Goal: Task Accomplishment & Management: Complete application form

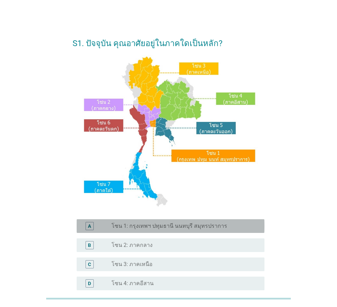
click at [189, 222] on div "radio_button_unchecked โซน 1: กรุงเทพฯ ปทุมธานี นนทบุรี สมุทรปราการ" at bounding box center [184, 226] width 147 height 8
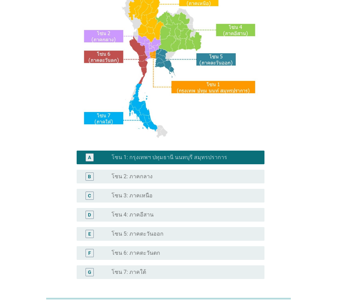
scroll to position [129, 0]
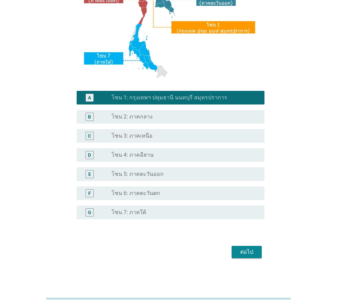
click at [242, 253] on div "ต่อไป" at bounding box center [246, 252] width 19 height 8
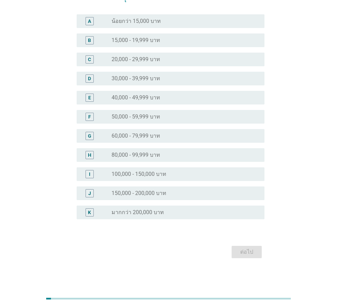
scroll to position [0, 0]
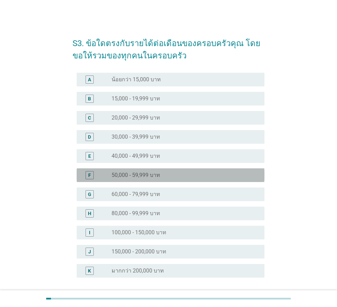
click at [156, 175] on label "50,000 - 59,999 บาท" at bounding box center [135, 175] width 49 height 7
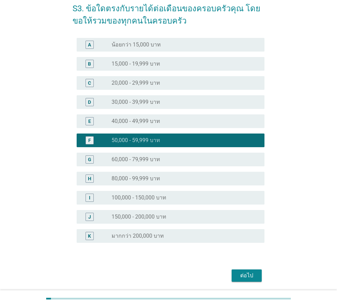
scroll to position [58, 0]
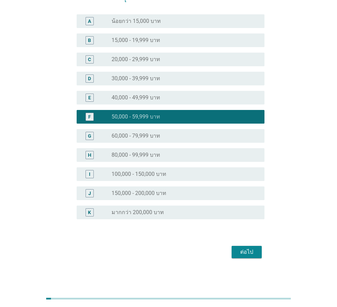
click at [250, 254] on div "ต่อไป" at bounding box center [246, 252] width 19 height 8
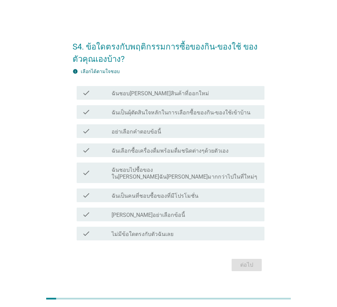
click at [158, 92] on div "check check_box_outline_blank ฉันชอบ[PERSON_NAME]สินค้าที่ออกใหม่" at bounding box center [171, 93] width 188 height 14
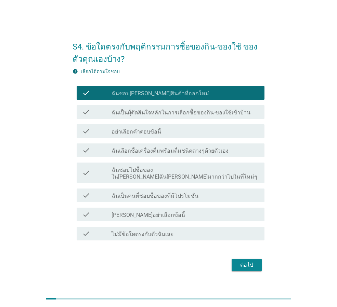
click at [172, 116] on label "ฉันเป็นผุ้ตัดสินใจหลักในการเลือกซื้อของกิน-ของใช้เข้าบ้าน" at bounding box center [180, 112] width 139 height 7
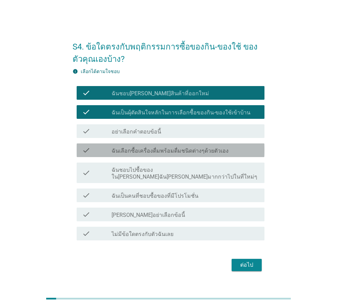
click at [204, 148] on div "check check_box_outline_blank ฉันเลือกซื้อเครื่องดื่มพร้อมดื่มชนิดต่างๆด้วยตัวเ…" at bounding box center [171, 151] width 188 height 14
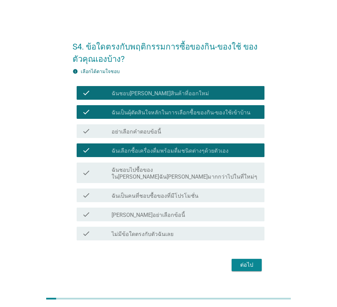
click at [199, 195] on div "check_box_outline_blank ฉันเป็นคนที่ชอบซื้อของที่มีโปรโมชั่น" at bounding box center [184, 195] width 147 height 8
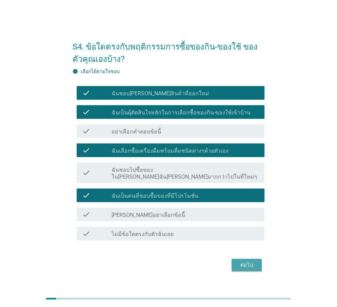
click at [244, 267] on button "ต่อไป" at bounding box center [247, 265] width 30 height 12
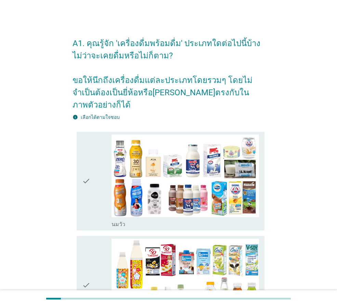
click at [90, 173] on icon "check" at bounding box center [86, 181] width 8 height 93
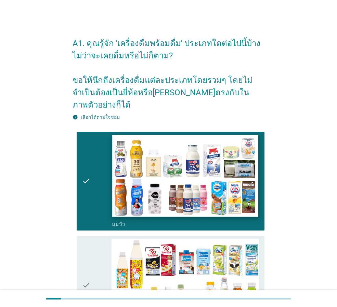
scroll to position [103, 0]
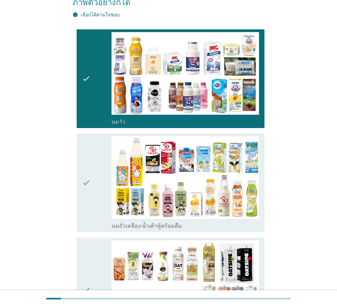
click at [94, 171] on div "check" at bounding box center [96, 182] width 29 height 93
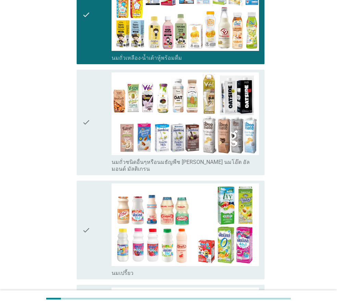
scroll to position [274, 0]
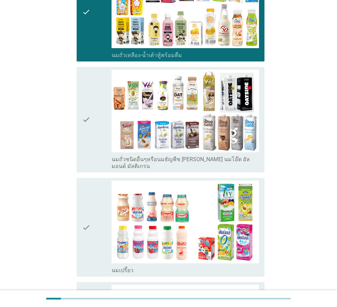
click at [93, 123] on div "check" at bounding box center [96, 120] width 29 height 100
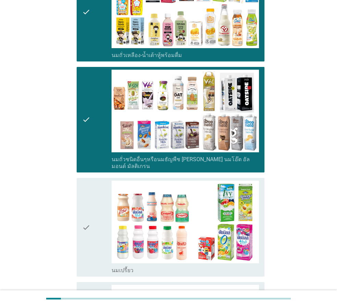
click at [95, 192] on div "check" at bounding box center [96, 227] width 29 height 93
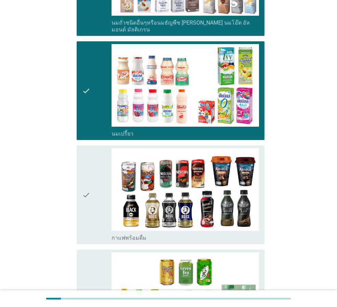
click at [96, 183] on div "check" at bounding box center [96, 194] width 29 height 93
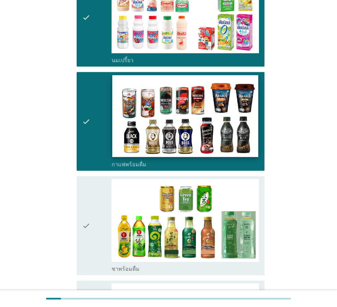
scroll to position [581, 0]
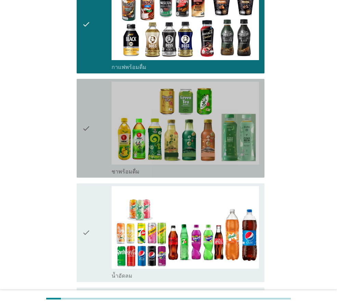
click at [91, 133] on div "check" at bounding box center [96, 128] width 29 height 93
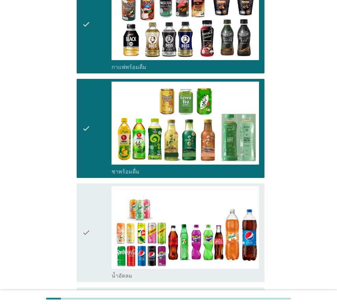
click at [90, 223] on icon "check" at bounding box center [86, 232] width 8 height 93
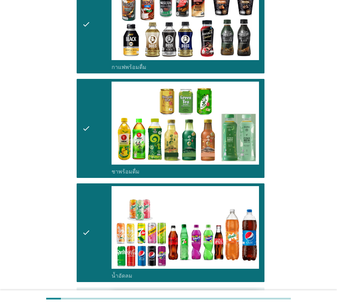
scroll to position [787, 0]
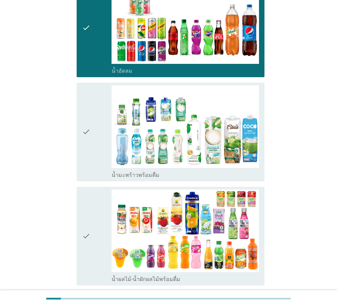
click at [99, 208] on div "check" at bounding box center [96, 236] width 29 height 93
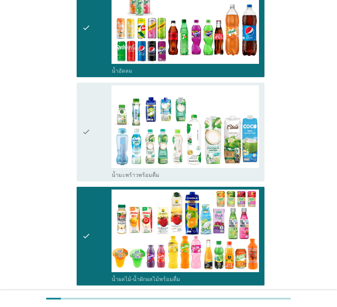
click at [67, 124] on div "A1. คุณรู้จัก 'เครื่องดื่มพร้อมดื่ม' ประเภทใดต่อไปนี้บ้าง ไม่ว่าจะเคยดื่มหรือไม…" at bounding box center [168, 55] width 304 height 1634
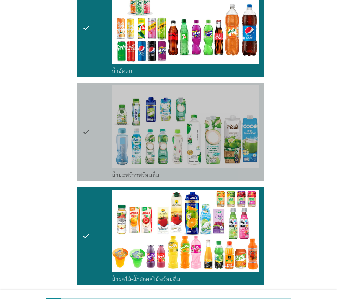
click at [90, 116] on icon "check" at bounding box center [86, 131] width 8 height 93
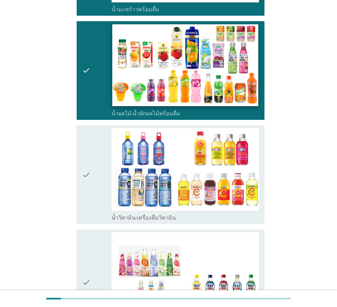
scroll to position [1026, 0]
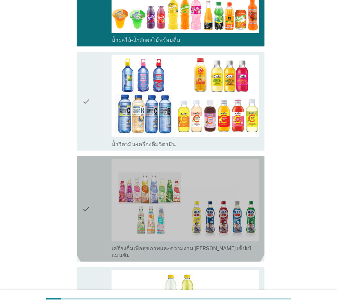
click at [94, 185] on div "check" at bounding box center [96, 209] width 29 height 100
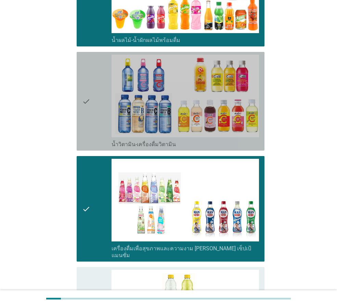
click at [91, 107] on div "check" at bounding box center [96, 101] width 29 height 93
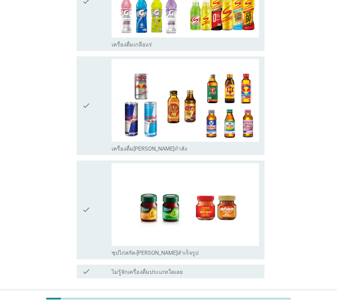
scroll to position [1366, 0]
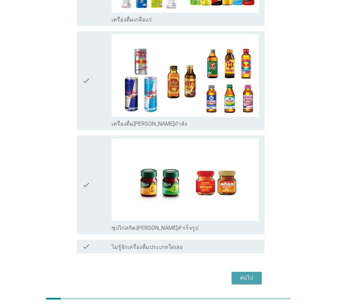
click at [252, 274] on div "ต่อไป" at bounding box center [246, 278] width 19 height 8
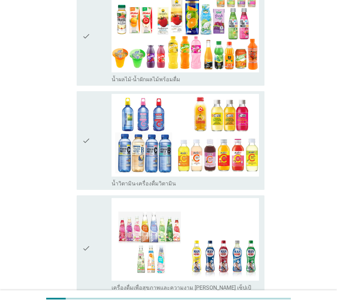
scroll to position [1004, 0]
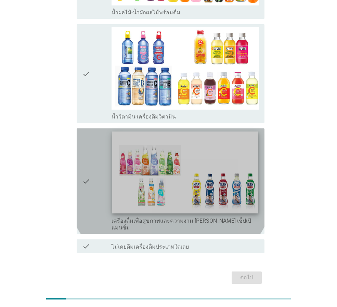
click at [188, 162] on img at bounding box center [185, 173] width 146 height 82
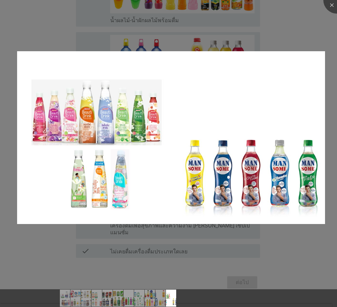
click at [315, 30] on div at bounding box center [168, 153] width 337 height 307
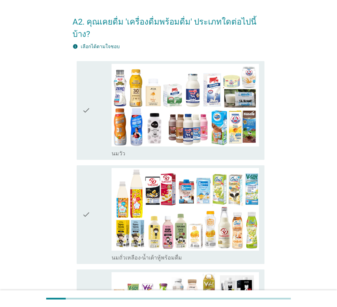
scroll to position [0, 0]
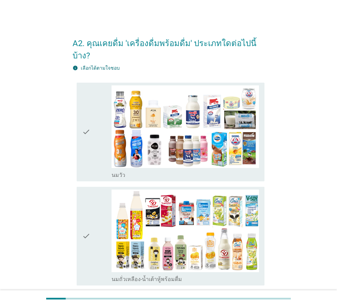
click at [96, 128] on div "check" at bounding box center [96, 131] width 29 height 93
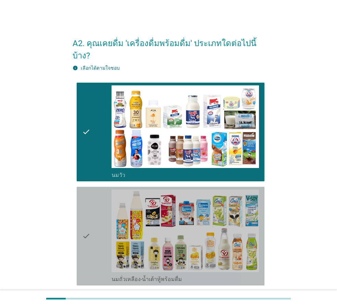
click at [94, 209] on div "check" at bounding box center [96, 236] width 29 height 93
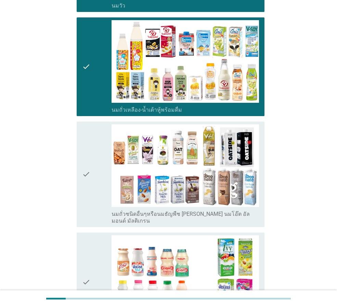
scroll to position [171, 0]
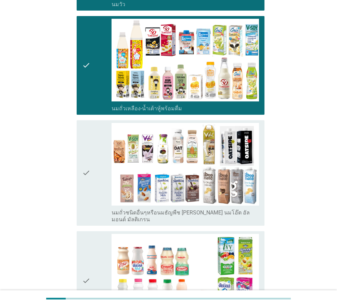
click at [96, 176] on div "check" at bounding box center [96, 173] width 29 height 100
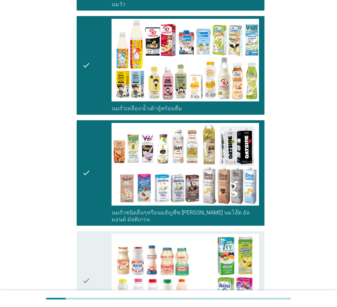
click at [101, 241] on div "check" at bounding box center [96, 280] width 29 height 93
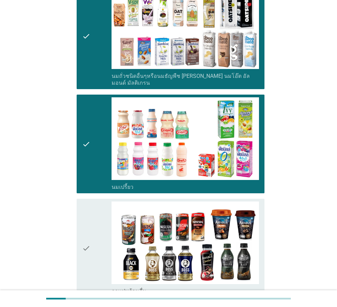
click at [102, 227] on div "check" at bounding box center [96, 248] width 29 height 93
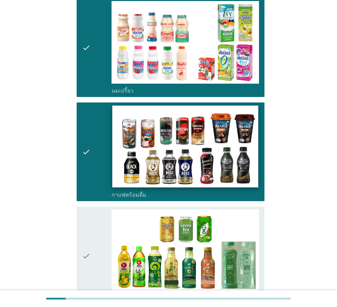
scroll to position [479, 0]
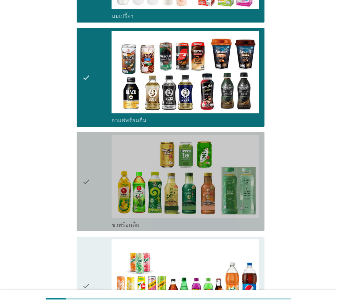
click at [104, 199] on div "check" at bounding box center [96, 181] width 29 height 93
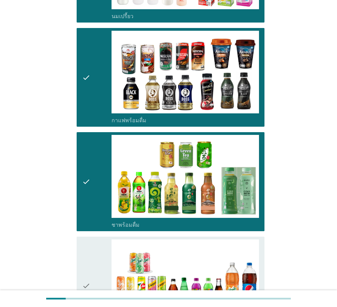
click at [103, 240] on div "check" at bounding box center [96, 286] width 29 height 93
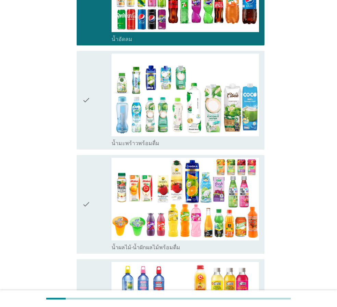
scroll to position [821, 0]
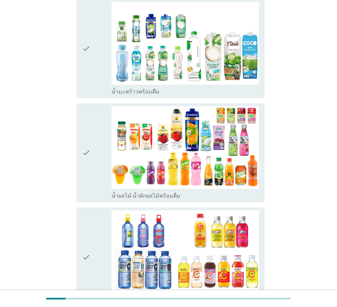
drag, startPoint x: 96, startPoint y: 166, endPoint x: 101, endPoint y: 88, distance: 77.4
click at [96, 156] on div "check" at bounding box center [96, 152] width 29 height 93
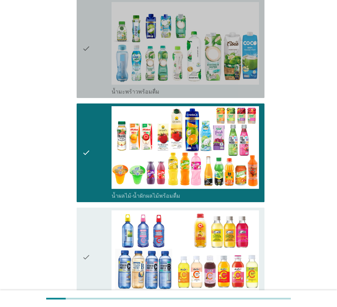
click at [95, 46] on div "check" at bounding box center [96, 48] width 29 height 93
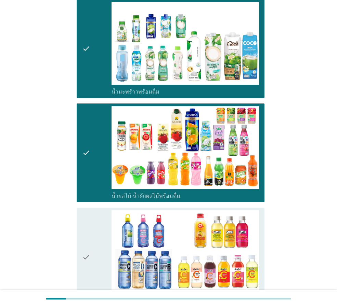
click at [84, 234] on icon "check" at bounding box center [86, 257] width 8 height 93
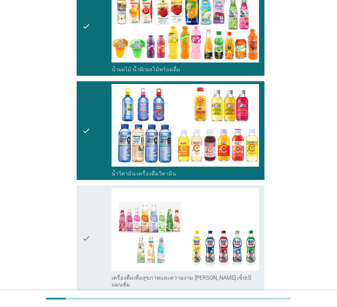
scroll to position [1004, 0]
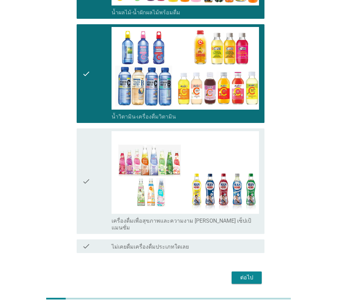
click at [243, 274] on div "ต่อไป" at bounding box center [246, 278] width 19 height 8
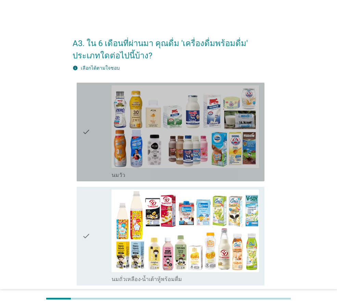
click at [96, 134] on div "check" at bounding box center [96, 131] width 29 height 93
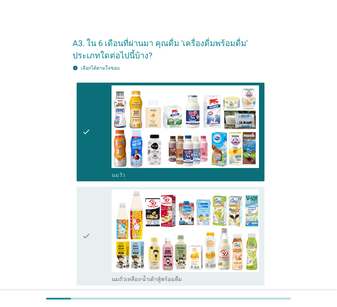
click at [94, 219] on div "check" at bounding box center [96, 236] width 29 height 93
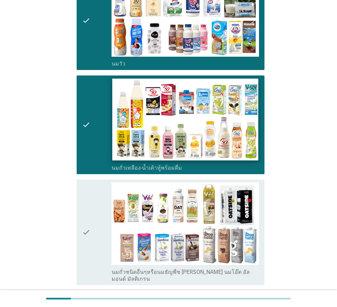
scroll to position [205, 0]
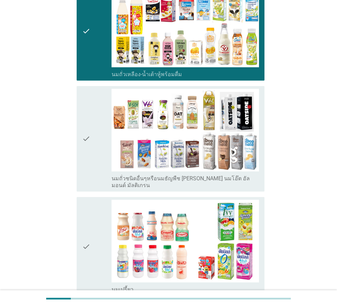
click at [94, 167] on div "check" at bounding box center [96, 139] width 29 height 100
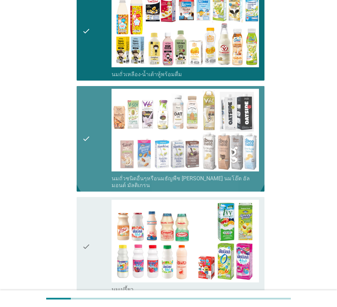
click at [98, 232] on div "check" at bounding box center [96, 246] width 29 height 93
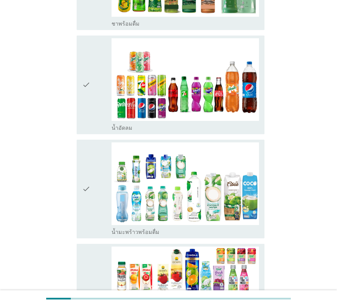
scroll to position [718, 0]
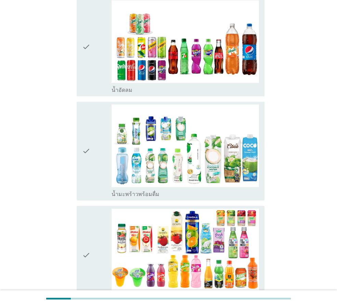
click at [93, 62] on div "check" at bounding box center [96, 46] width 29 height 93
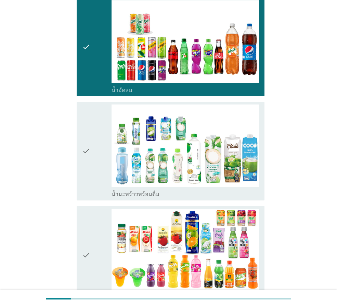
click at [82, 151] on icon "check" at bounding box center [86, 151] width 8 height 93
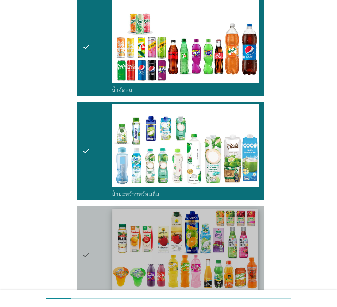
click at [116, 242] on img at bounding box center [185, 250] width 146 height 82
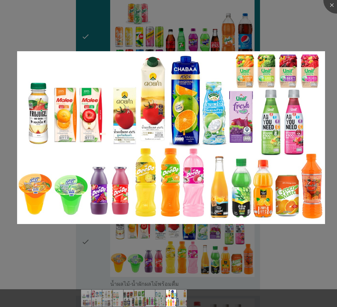
click at [309, 39] on div at bounding box center [168, 153] width 337 height 307
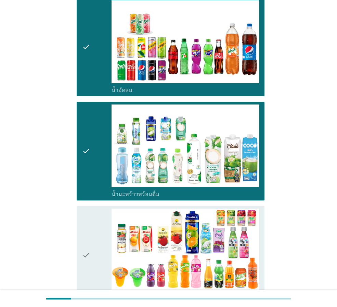
click at [89, 238] on icon "check" at bounding box center [86, 255] width 8 height 93
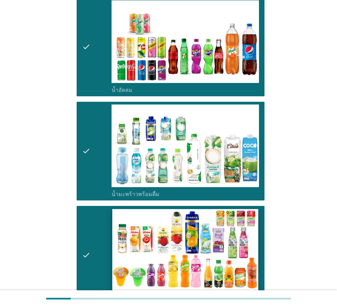
scroll to position [912, 0]
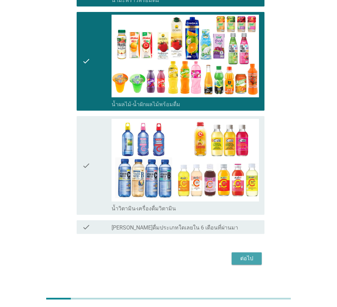
click at [247, 253] on button "ต่อไป" at bounding box center [247, 259] width 30 height 12
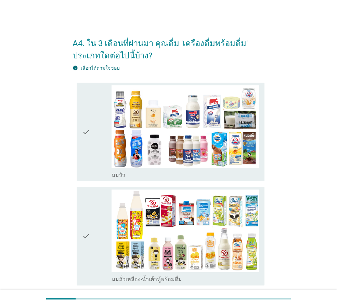
click at [89, 160] on icon "check" at bounding box center [86, 131] width 8 height 93
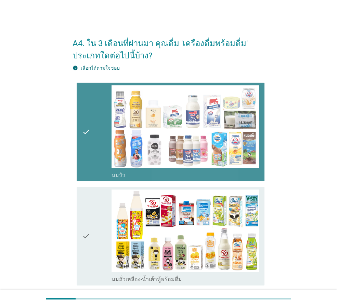
click at [89, 222] on icon "check" at bounding box center [86, 236] width 8 height 93
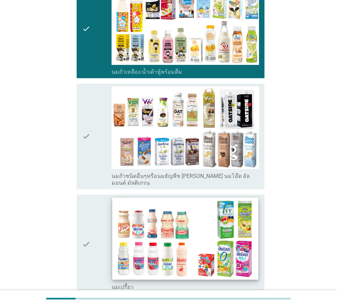
scroll to position [342, 0]
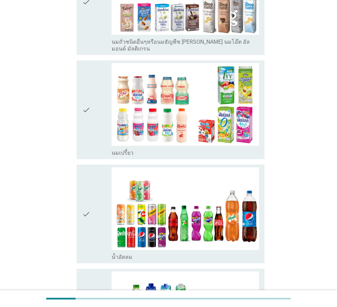
click at [103, 27] on div "check" at bounding box center [96, 2] width 29 height 100
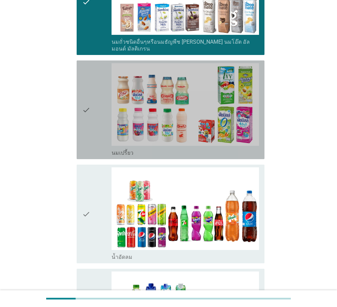
click at [96, 103] on div "check" at bounding box center [96, 109] width 29 height 93
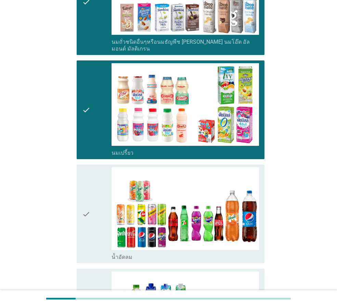
click at [100, 181] on div "check" at bounding box center [96, 214] width 29 height 93
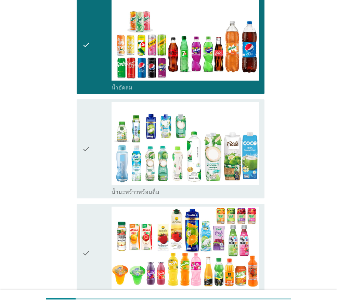
scroll to position [513, 0]
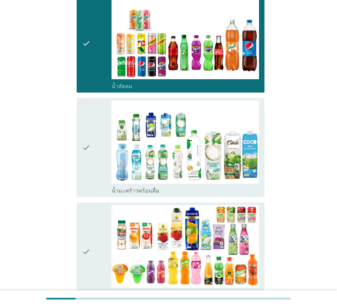
click at [90, 169] on icon "check" at bounding box center [86, 147] width 8 height 93
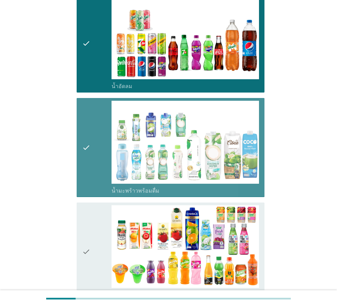
click at [87, 230] on icon "check" at bounding box center [86, 252] width 8 height 93
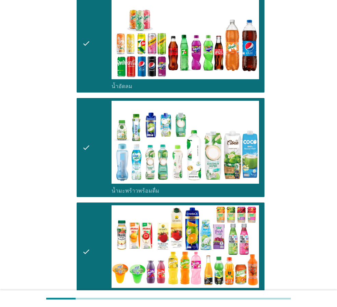
scroll to position [599, 0]
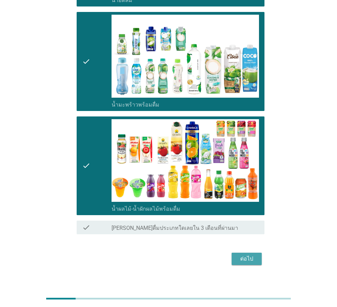
click at [247, 255] on div "ต่อไป" at bounding box center [246, 259] width 19 height 8
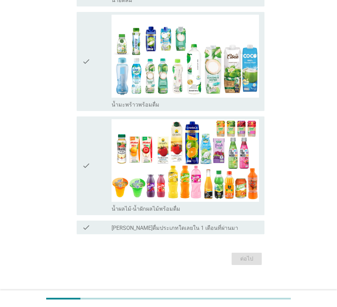
scroll to position [0, 0]
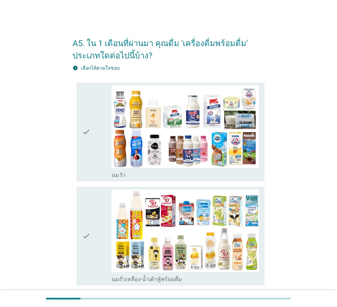
click at [90, 133] on icon "check" at bounding box center [86, 131] width 8 height 93
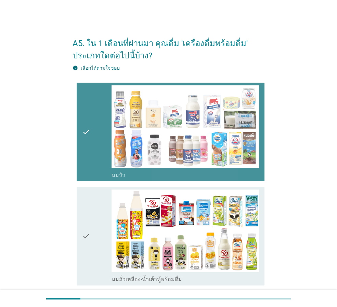
click at [83, 202] on icon "check" at bounding box center [86, 236] width 8 height 93
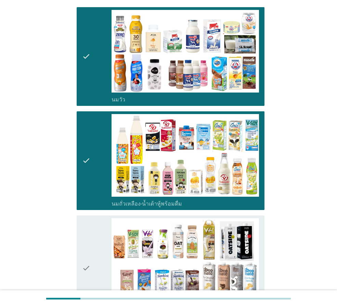
scroll to position [171, 0]
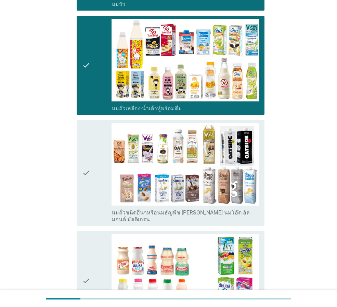
click at [85, 196] on icon "check" at bounding box center [86, 173] width 8 height 100
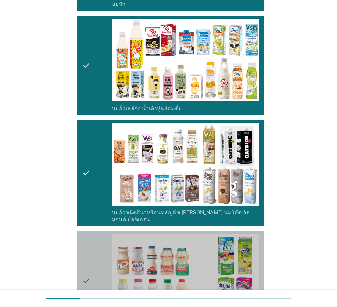
click at [91, 256] on div "check" at bounding box center [96, 280] width 29 height 93
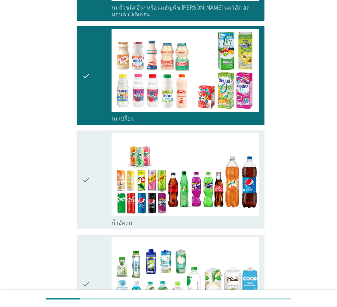
scroll to position [445, 0]
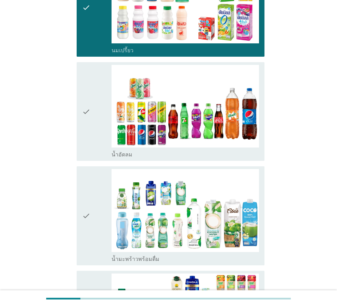
click at [100, 169] on div "check" at bounding box center [96, 215] width 29 height 93
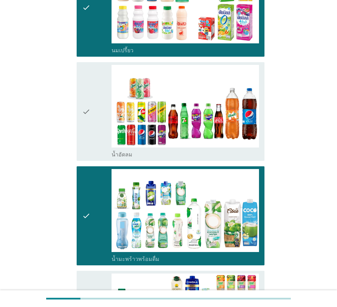
click at [98, 127] on div "check" at bounding box center [96, 111] width 29 height 93
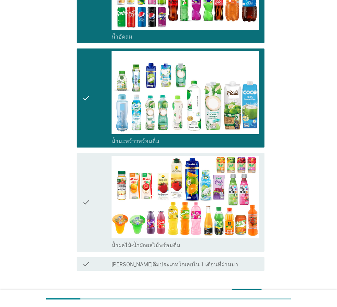
scroll to position [599, 0]
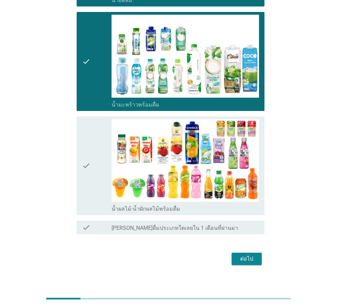
click at [89, 167] on icon "check" at bounding box center [86, 165] width 8 height 93
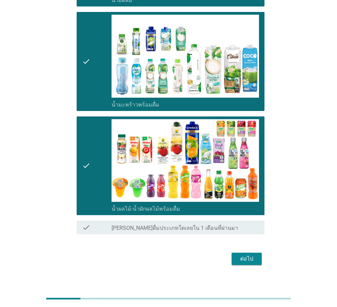
click at [253, 255] on div "ต่อไป" at bounding box center [246, 259] width 19 height 8
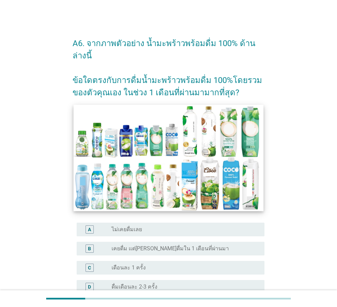
scroll to position [137, 0]
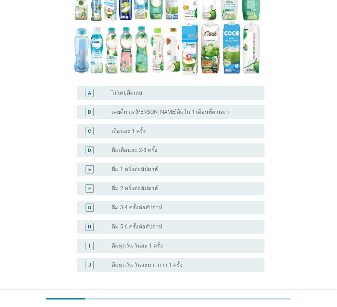
click at [160, 243] on div "radio_button_unchecked ดื่มทุกวัน-วันละ 1 ครั้ง" at bounding box center [182, 246] width 142 height 7
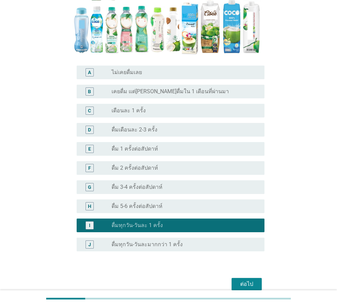
scroll to position [177, 0]
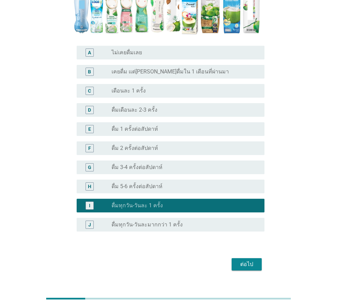
click at [239, 261] on div "ต่อไป" at bounding box center [246, 265] width 19 height 8
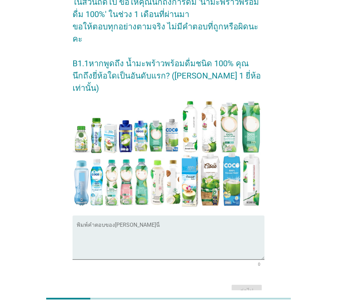
scroll to position [80, 0]
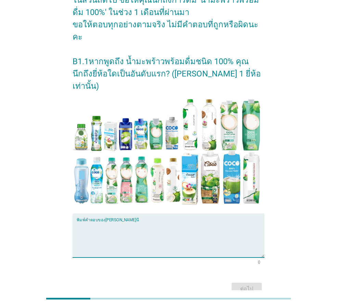
click at [161, 222] on textarea "พิมพ์คำตอบของคุณ ที่นี่" at bounding box center [171, 240] width 188 height 36
click at [177, 222] on textarea "พิมพ์คำตอบของคุณ ที่นี่" at bounding box center [171, 240] width 188 height 36
type textarea "cocomax"
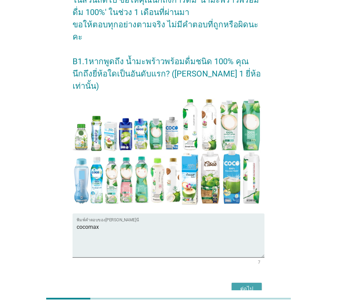
click at [244, 285] on div "ต่อไป" at bounding box center [246, 289] width 19 height 8
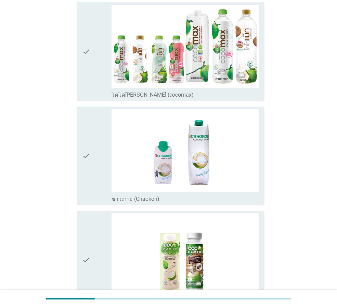
scroll to position [0, 0]
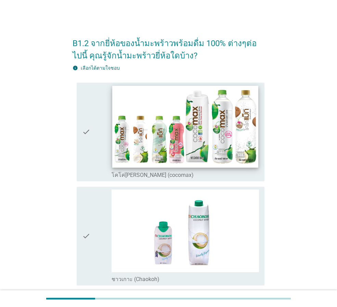
click at [190, 123] on img at bounding box center [185, 127] width 146 height 82
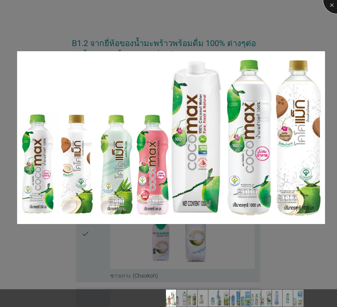
click at [331, 6] on div at bounding box center [336, -1] width 27 height 27
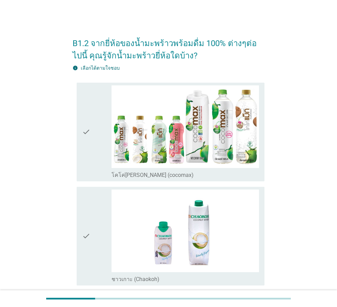
click at [90, 137] on icon "check" at bounding box center [86, 131] width 8 height 93
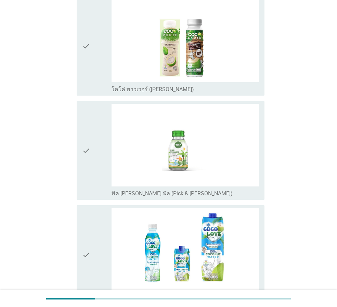
scroll to position [342, 0]
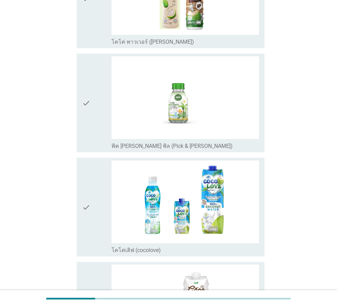
click at [93, 218] on div "check" at bounding box center [96, 207] width 29 height 93
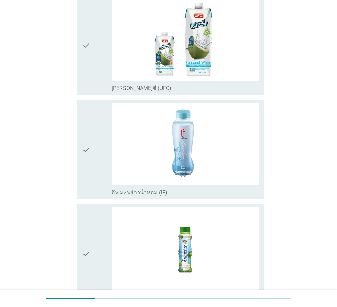
scroll to position [889, 0]
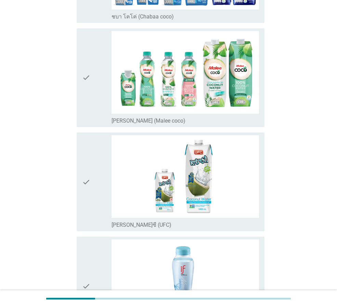
click at [82, 95] on icon "check" at bounding box center [86, 77] width 8 height 93
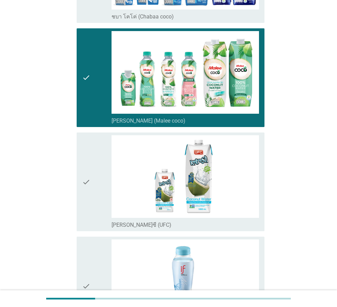
click at [92, 269] on div "check" at bounding box center [96, 286] width 29 height 93
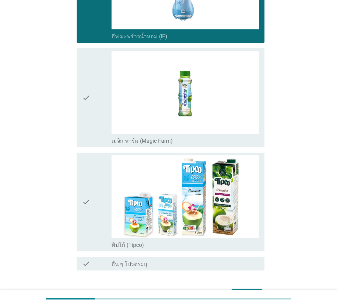
scroll to position [1225, 0]
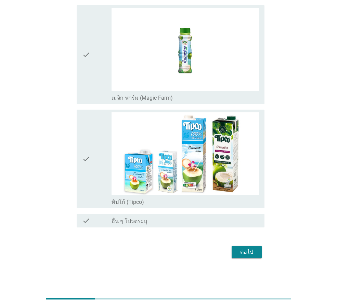
click at [238, 250] on div "ต่อไป" at bounding box center [246, 252] width 19 height 8
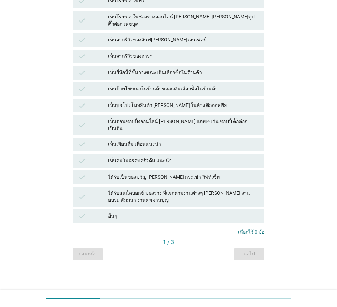
scroll to position [0, 0]
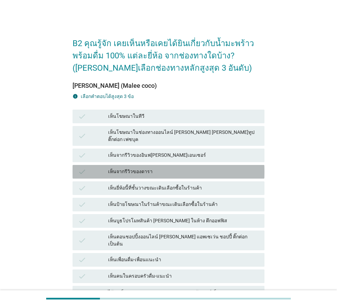
click at [128, 165] on div "check เห็นจากรีวิวของดารา" at bounding box center [168, 172] width 192 height 14
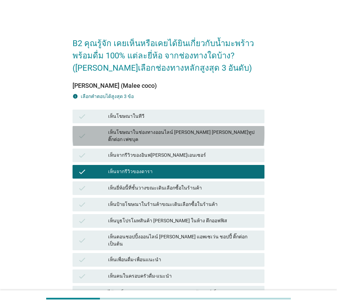
click at [140, 129] on div "เห็นโฆษณาในช่องทางออนไลน์ [PERSON_NAME] [PERSON_NAME]ทูป ติ๊กต่อก เฟซบุค" at bounding box center [183, 136] width 151 height 14
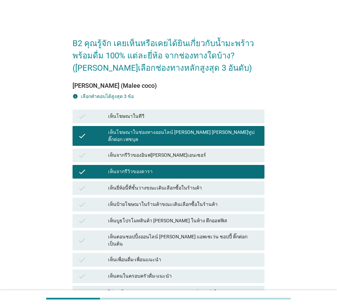
click at [149, 151] on div "เห็นจากรีวิวของอินฟ[PERSON_NAME]เอนเซอร์" at bounding box center [183, 155] width 151 height 8
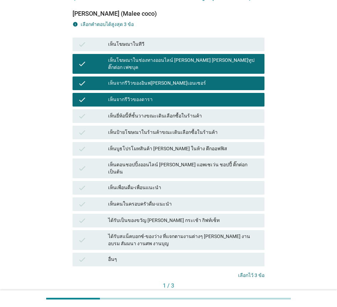
scroll to position [103, 0]
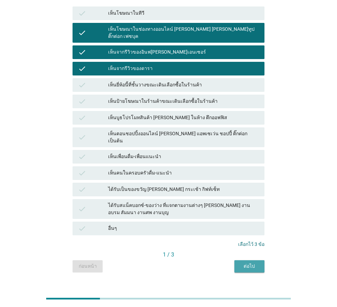
click at [244, 263] on div "ต่อไป" at bounding box center [249, 266] width 19 height 7
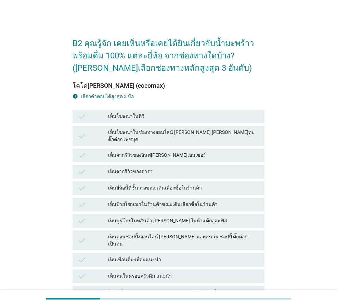
click at [152, 184] on div "เห็นยี่ห้อนี้ที่ชั้นวางขณะเดินเลือกซื้อในร้านค้า" at bounding box center [183, 188] width 151 height 8
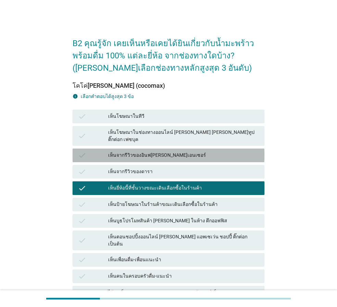
click at [153, 151] on div "เห็นจากรีวิวของอินฟ[PERSON_NAME]เอนเซอร์" at bounding box center [183, 155] width 151 height 8
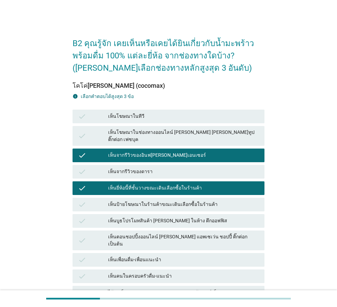
click at [159, 118] on div "เห็นโฆษณาในทีวี" at bounding box center [183, 117] width 151 height 8
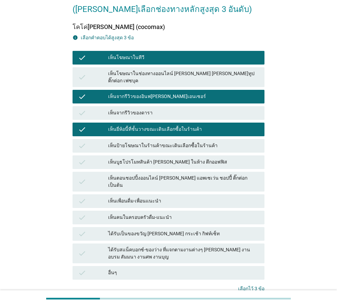
scroll to position [103, 0]
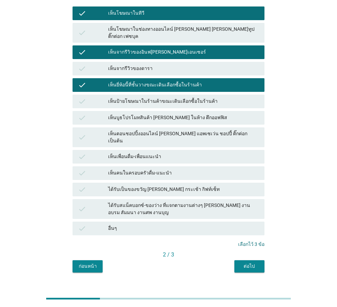
click at [251, 263] on div "ต่อไป" at bounding box center [249, 266] width 19 height 7
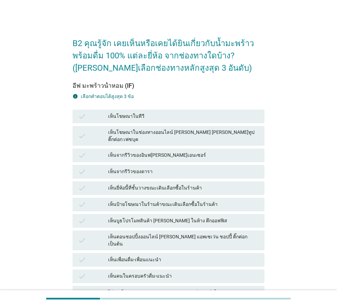
click at [150, 213] on div "check เห็นบูธโปรโมทสินค้า [PERSON_NAME] ในห้าง ตึกออฟฟิส" at bounding box center [168, 221] width 195 height 16
click at [150, 151] on div "เห็นจากรีวิวของอินฟ[PERSON_NAME]เอนเซอร์" at bounding box center [183, 155] width 151 height 8
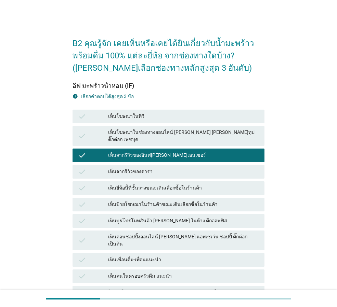
click at [144, 168] on div "เห็นจากรีวิวของดารา" at bounding box center [183, 172] width 151 height 8
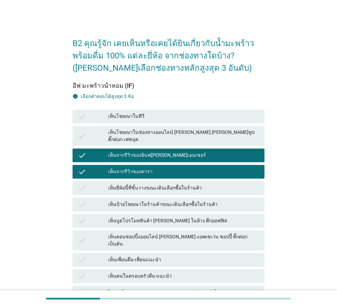
click at [151, 116] on div "เห็นโฆษณาในทีวี" at bounding box center [183, 117] width 151 height 8
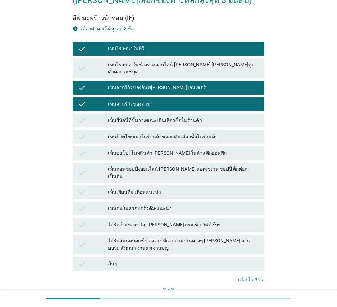
scroll to position [103, 0]
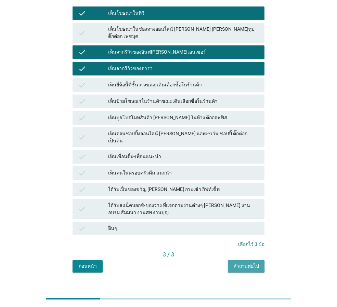
click at [240, 263] on div "คำถามต่อไป" at bounding box center [246, 266] width 26 height 7
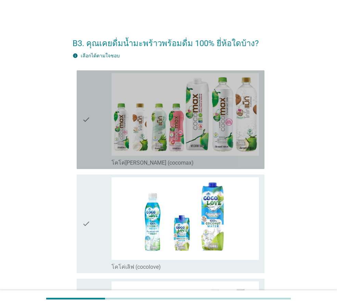
click at [81, 126] on div "check check_box_outline_blank โคโค่[PERSON_NAME] (cocomax)" at bounding box center [171, 119] width 188 height 99
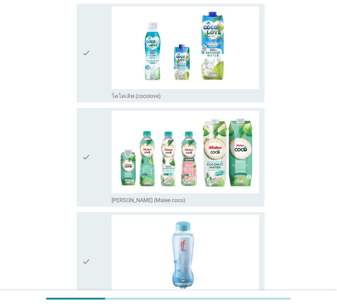
click at [90, 183] on icon "check" at bounding box center [86, 157] width 8 height 93
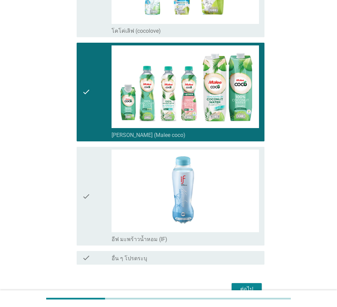
scroll to position [274, 0]
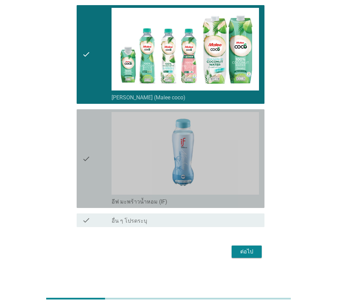
click at [92, 185] on div "check" at bounding box center [96, 158] width 29 height 93
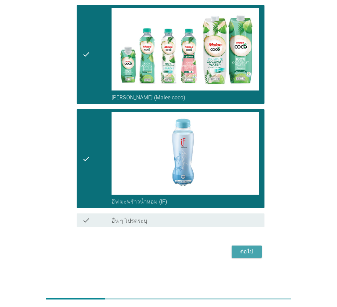
click at [245, 250] on div "ต่อไป" at bounding box center [246, 252] width 19 height 8
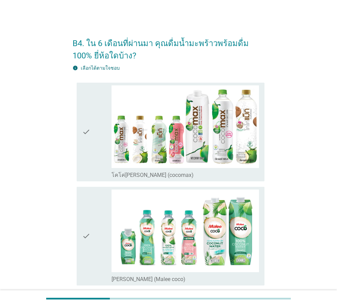
drag, startPoint x: 88, startPoint y: 141, endPoint x: 94, endPoint y: 169, distance: 29.0
click at [89, 141] on icon "check" at bounding box center [86, 131] width 8 height 93
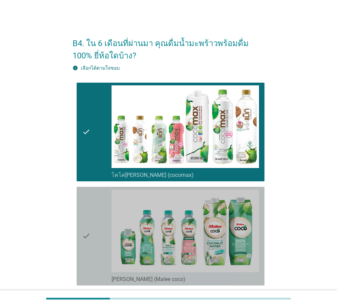
click at [95, 218] on div "check" at bounding box center [96, 236] width 29 height 93
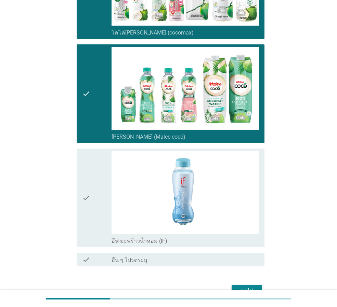
scroll to position [182, 0]
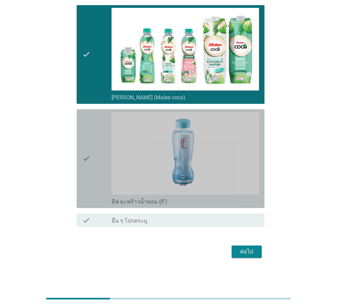
click at [84, 162] on icon "check" at bounding box center [86, 158] width 8 height 93
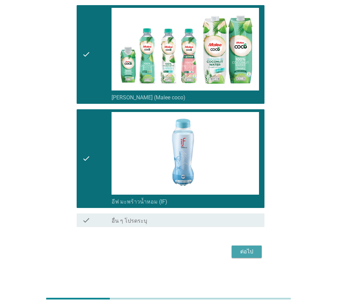
click at [246, 253] on div "ต่อไป" at bounding box center [246, 252] width 19 height 8
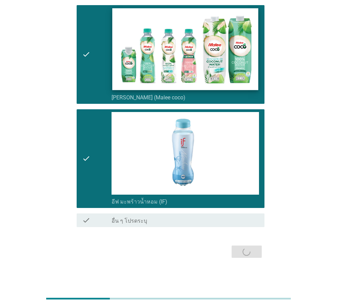
scroll to position [0, 0]
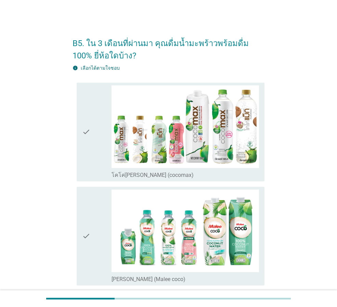
click at [86, 161] on icon "check" at bounding box center [86, 131] width 8 height 93
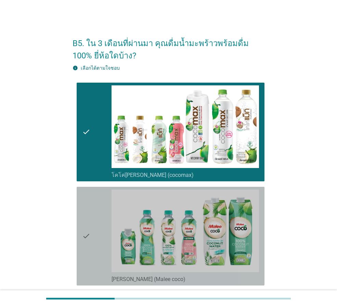
click at [85, 224] on icon "check" at bounding box center [86, 236] width 8 height 93
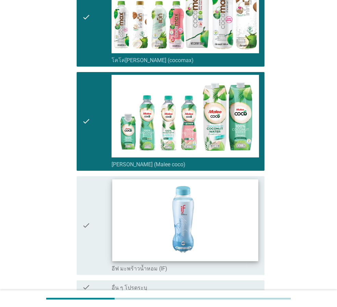
scroll to position [171, 0]
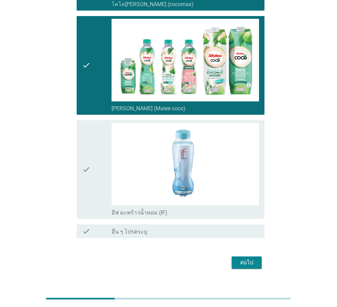
click at [87, 190] on icon "check" at bounding box center [86, 169] width 8 height 93
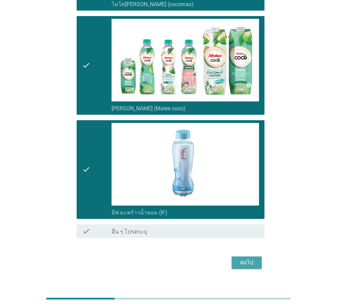
click at [245, 265] on div "ต่อไป" at bounding box center [246, 263] width 19 height 8
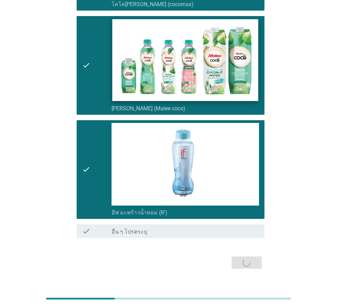
scroll to position [0, 0]
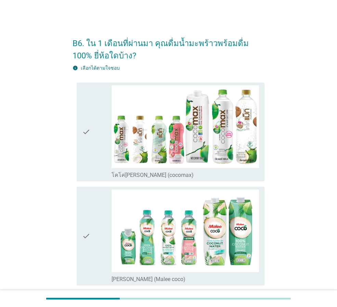
click at [94, 158] on div "check" at bounding box center [96, 131] width 29 height 93
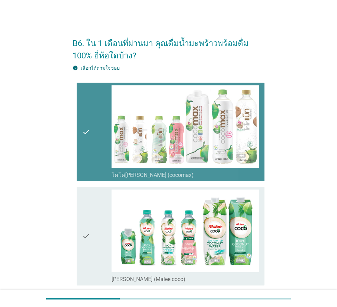
click at [85, 219] on icon "check" at bounding box center [86, 236] width 8 height 93
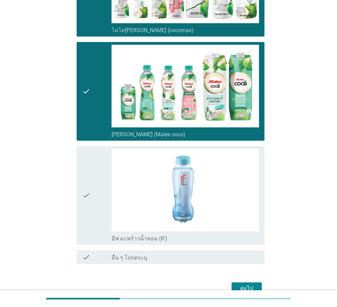
scroll to position [171, 0]
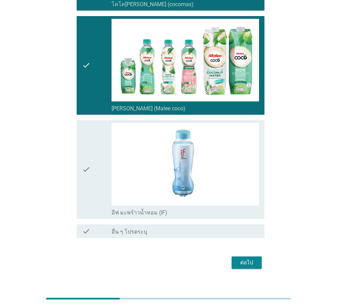
click at [254, 265] on div "ต่อไป" at bounding box center [246, 263] width 19 height 8
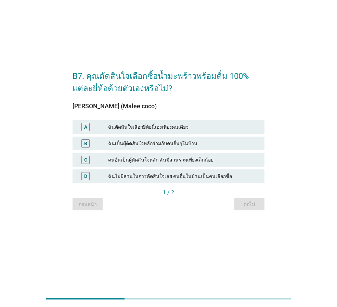
scroll to position [0, 0]
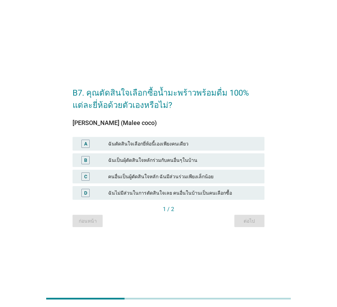
click at [137, 147] on div "ฉันตัดสินใจเลือกยี่ห้อนี้เองเพียงคนเดียว" at bounding box center [183, 144] width 151 height 8
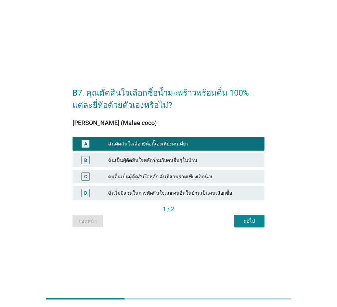
click at [256, 220] on div "ต่อไป" at bounding box center [249, 221] width 19 height 7
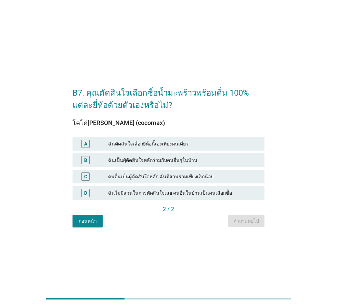
click at [157, 140] on div "ฉันตัดสินใจเลือกยี่ห้อนี้เองเพียงคนเดียว" at bounding box center [183, 144] width 151 height 8
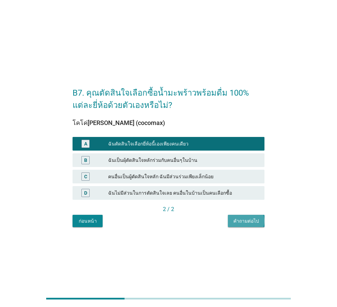
click at [250, 221] on div "คำถามต่อไป" at bounding box center [246, 221] width 26 height 7
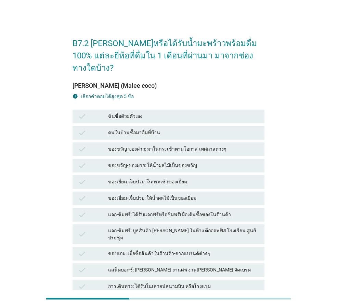
click at [133, 162] on div "ของขวัญ-ของฝาก: ให้น้ำผลไม้เป็นของขวัญ" at bounding box center [183, 166] width 151 height 8
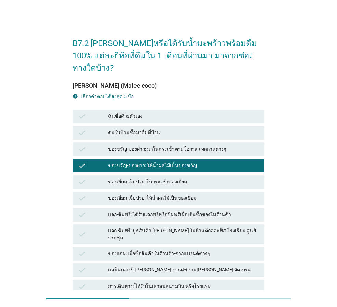
click at [154, 113] on div "ฉันซื้อด้วยตัวเอง" at bounding box center [183, 117] width 151 height 8
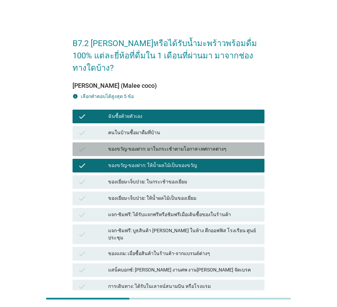
click at [173, 145] on div "ของขวัญ-ของฝาก: มาในกระเช้าตามโอกาส-เทศกาลต่างๆ" at bounding box center [183, 149] width 151 height 8
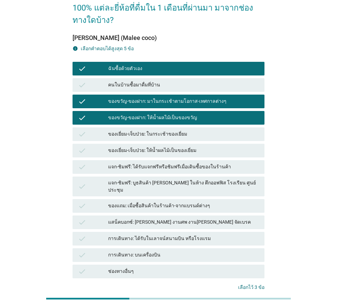
scroll to position [85, 0]
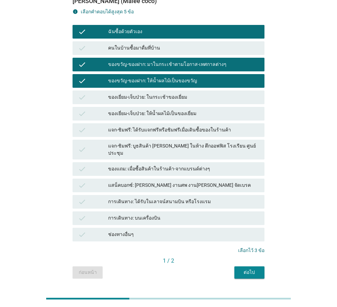
click at [245, 257] on div "1 / 2" at bounding box center [168, 262] width 192 height 10
click at [248, 269] on div "ต่อไป" at bounding box center [249, 272] width 19 height 7
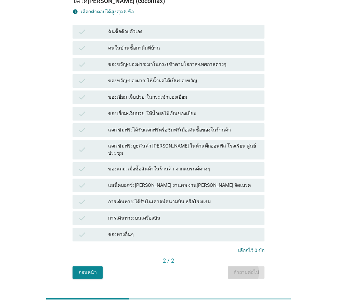
scroll to position [0, 0]
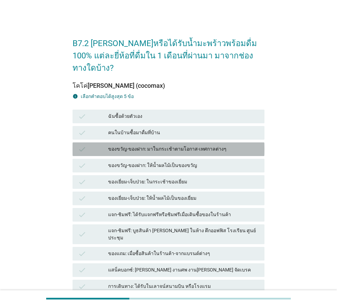
click at [144, 145] on div "ของขวัญ-ของฝาก: มาในกระเช้าตามโอกาส-เทศกาลต่างๆ" at bounding box center [183, 149] width 151 height 8
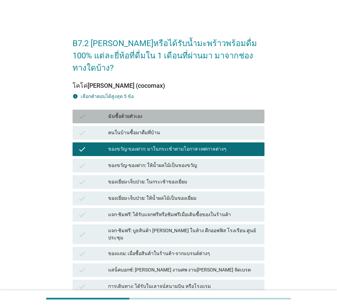
click at [146, 113] on div "ฉันซื้อด้วยตัวเอง" at bounding box center [183, 117] width 151 height 8
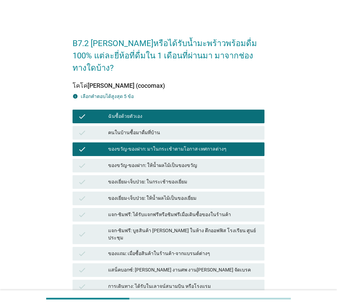
click at [152, 129] on div "คนในบ้านซื้อมาดื่มที่บ้าน" at bounding box center [183, 133] width 151 height 8
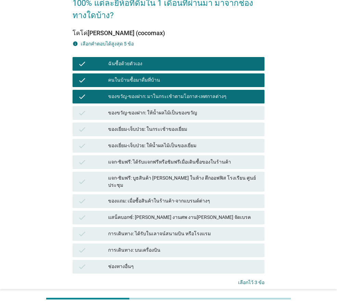
scroll to position [85, 0]
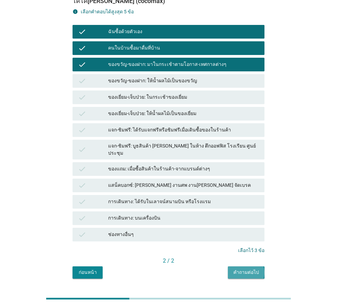
click at [244, 269] on div "คำถามต่อไป" at bounding box center [246, 272] width 26 height 7
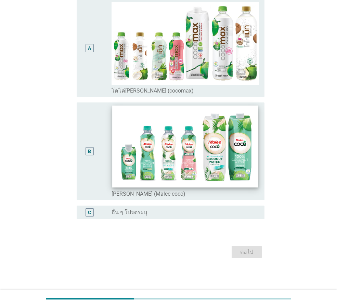
scroll to position [0, 0]
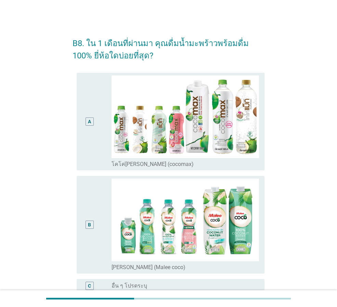
click at [90, 152] on div "A" at bounding box center [89, 122] width 15 height 92
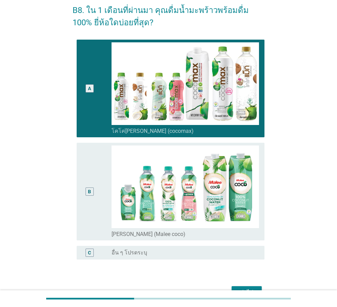
scroll to position [74, 0]
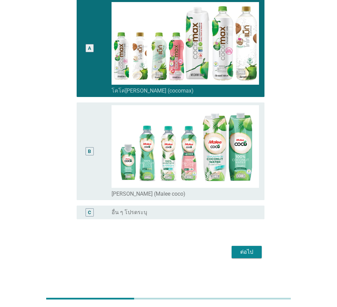
click at [251, 247] on button "ต่อไป" at bounding box center [247, 252] width 30 height 12
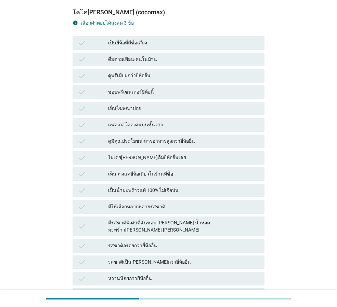
scroll to position [0, 0]
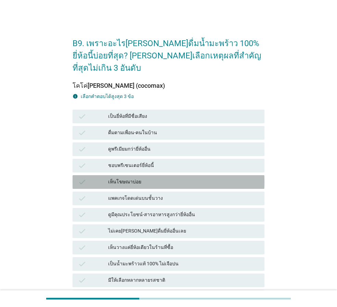
click at [156, 178] on div "เห็นโฆษณาบ่อย" at bounding box center [183, 182] width 151 height 8
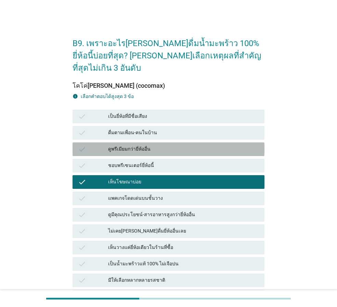
click at [156, 145] on div "ดูพรีเมียมกว่ายี่ห้ออื่น" at bounding box center [183, 149] width 151 height 8
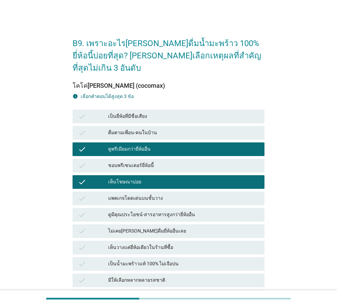
click at [157, 113] on div "เป็นยี่ห้อที่มีชื่อเสียง" at bounding box center [183, 117] width 151 height 8
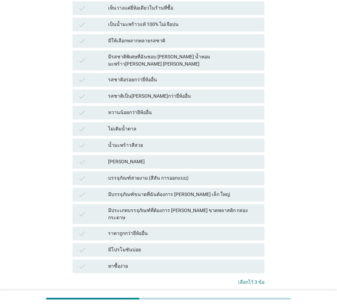
scroll to position [265, 0]
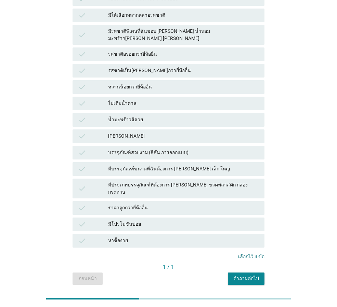
click at [249, 273] on button "คำถามต่อไป" at bounding box center [246, 279] width 37 height 12
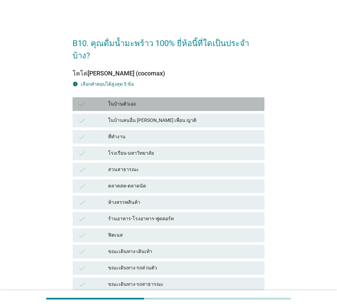
click at [143, 100] on div "ในบ้านตัวเอง" at bounding box center [183, 104] width 151 height 8
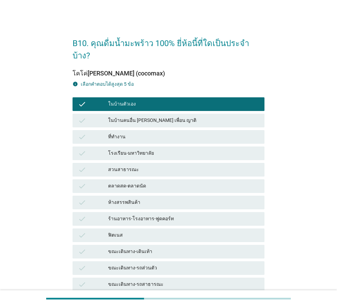
click at [137, 199] on div "ห้างสรรพสินค้า" at bounding box center [183, 203] width 151 height 8
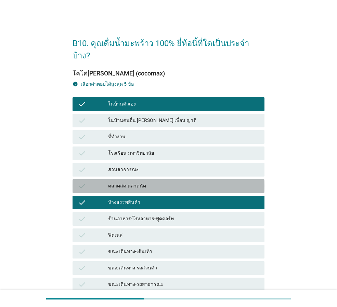
click at [135, 180] on div "check ตลาดสด-ตลาดนัด" at bounding box center [168, 187] width 192 height 14
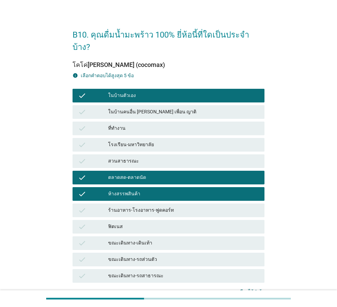
scroll to position [56, 0]
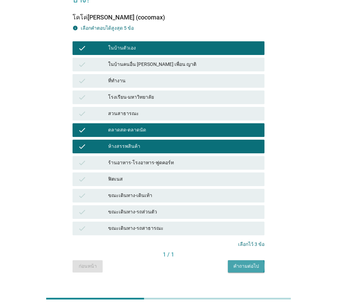
click at [238, 263] on div "คำถามต่อไป" at bounding box center [246, 266] width 26 height 7
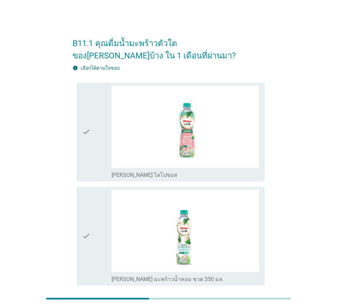
click at [89, 153] on icon "check" at bounding box center [86, 131] width 8 height 93
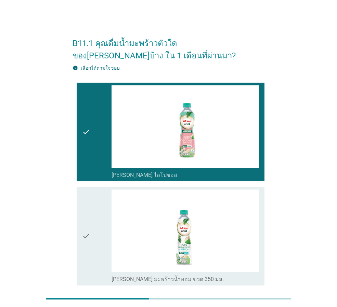
click at [89, 156] on icon "check" at bounding box center [86, 131] width 8 height 93
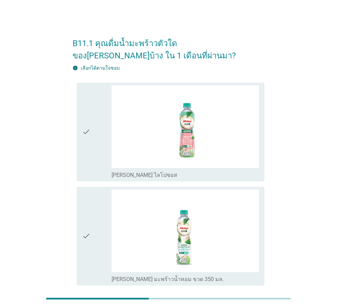
click at [87, 217] on icon "check" at bounding box center [86, 236] width 8 height 93
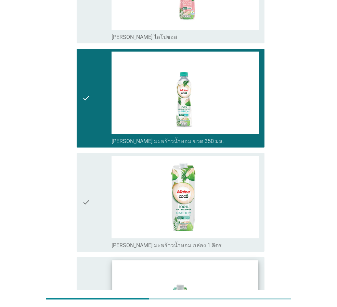
scroll to position [239, 0]
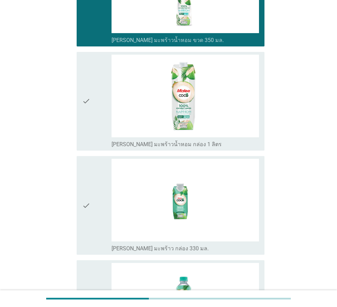
click at [81, 129] on div "check check_box_outline_blank [PERSON_NAME] มะพร้าวน้ำหอม กล่อง 1 ลิตร" at bounding box center [171, 101] width 188 height 99
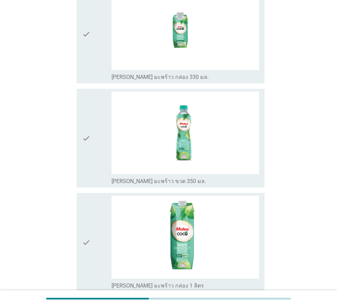
scroll to position [476, 0]
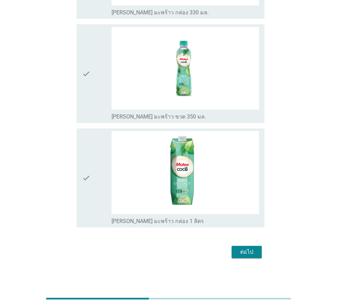
click at [241, 250] on div "ต่อไป" at bounding box center [246, 252] width 19 height 8
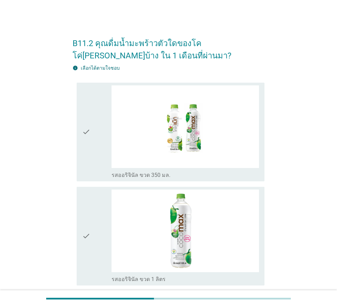
click at [83, 155] on icon "check" at bounding box center [86, 131] width 8 height 93
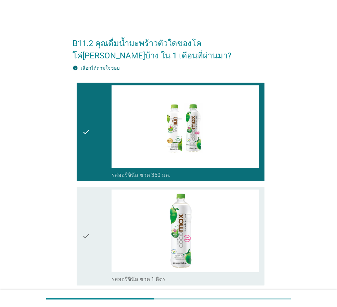
click at [92, 213] on div "check" at bounding box center [96, 236] width 29 height 93
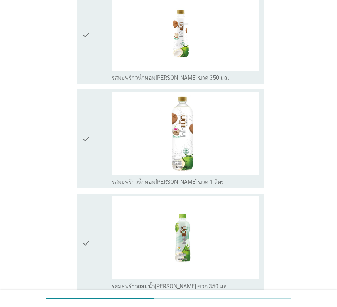
click at [100, 151] on div "check" at bounding box center [96, 138] width 29 height 93
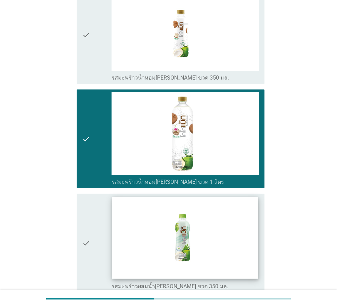
scroll to position [495, 0]
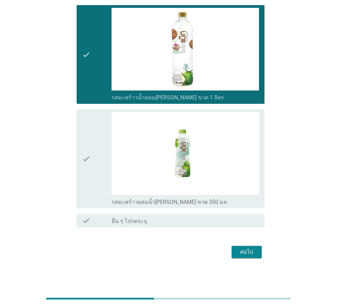
click at [236, 251] on button "ต่อไป" at bounding box center [247, 252] width 30 height 12
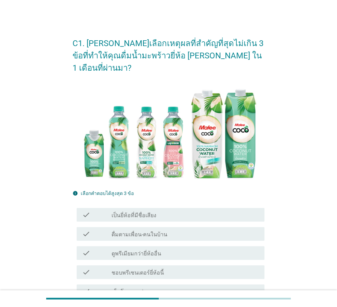
scroll to position [103, 0]
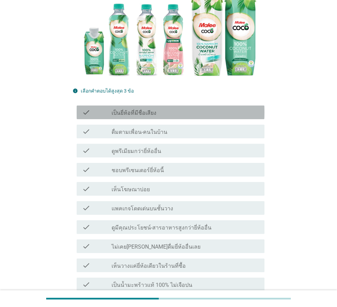
click at [149, 110] on label "เป็นยี่ห้อที่มีชื่อเสียง" at bounding box center [133, 113] width 45 height 7
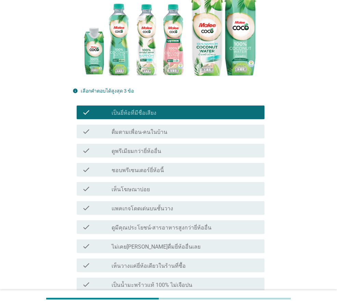
click at [147, 167] on label "ชอบพรีเซนเตอร์ยี่ห้อนี้" at bounding box center [137, 170] width 52 height 7
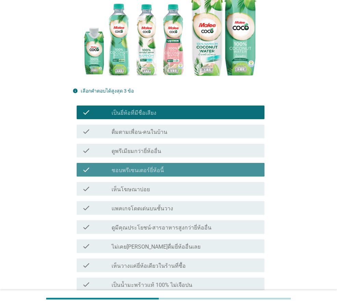
click at [155, 141] on div "check check_box_outline_blank ดูพรีเมียมกว่ายี่ห้ออื่น" at bounding box center [168, 150] width 192 height 19
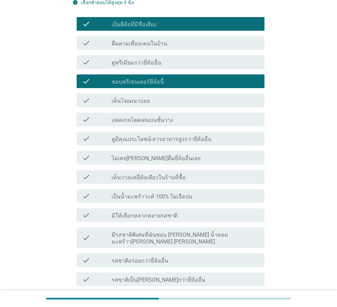
scroll to position [308, 0]
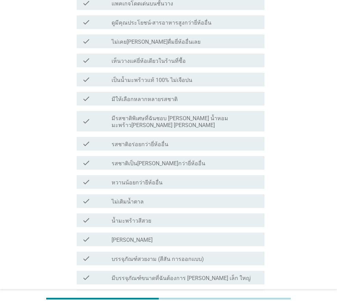
click at [145, 77] on label "เป็นน้ำมะพร้าวแท้ 100% ไม่เจือปน" at bounding box center [151, 80] width 81 height 7
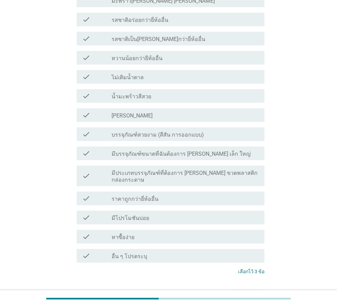
scroll to position [451, 0]
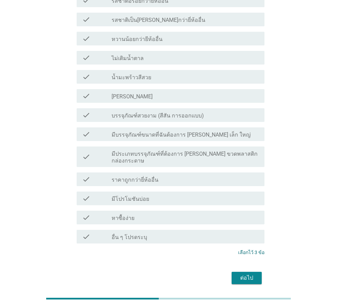
click at [256, 272] on button "ต่อไป" at bounding box center [247, 278] width 30 height 12
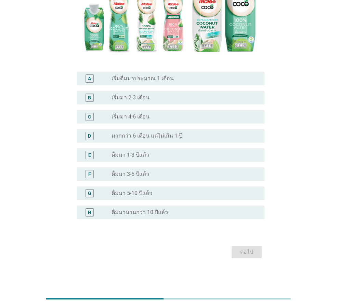
scroll to position [0, 0]
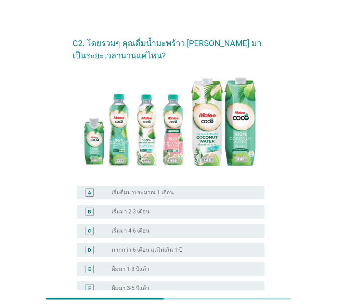
click at [135, 209] on label "เริ่มมา 2-3 เดือน" at bounding box center [130, 212] width 38 height 7
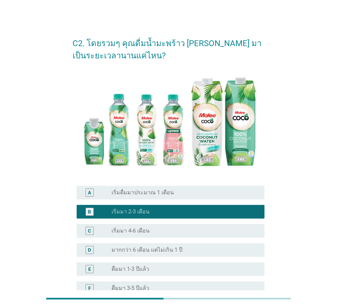
click at [142, 234] on label "เริ่มมา 4-6 เดือน" at bounding box center [130, 231] width 38 height 7
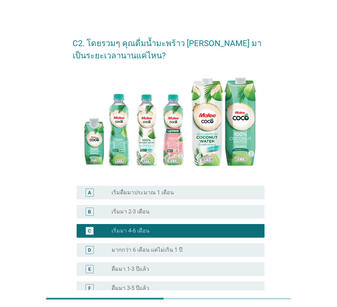
scroll to position [114, 0]
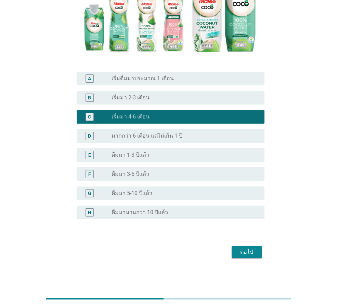
click at [247, 260] on div "ต่อไป" at bounding box center [168, 252] width 192 height 16
click at [249, 251] on div "ต่อไป" at bounding box center [246, 252] width 19 height 8
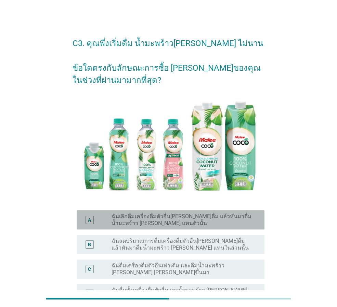
click at [169, 221] on label "ฉันเลิกดื่มเครื่องดื่มตัวอื่น[PERSON_NAME]ดื่ม แล้วหันมาดื่มน้ำมะพร้าว [PERSON_…" at bounding box center [182, 220] width 142 height 14
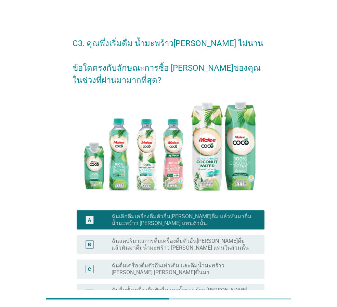
click at [207, 219] on label "ฉันเลิกดื่มเครื่องดื่มตัวอื่น[PERSON_NAME]ดื่ม แล้วหันมาดื่มน้ำมะพร้าว [PERSON_…" at bounding box center [182, 220] width 142 height 14
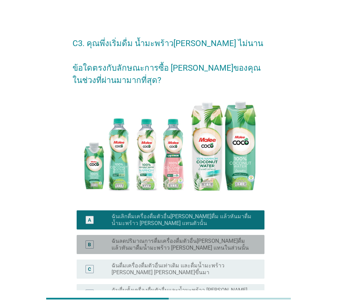
click at [206, 239] on label "ฉันลดปริมาณการดื่มเครื่องดื่มตัวอื่น[PERSON_NAME]ดื่ม แล้วหันมาดื่มน้ำมะพร้าว […" at bounding box center [182, 245] width 142 height 14
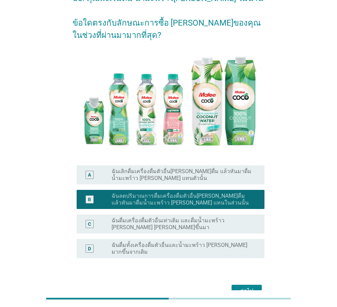
scroll to position [84, 0]
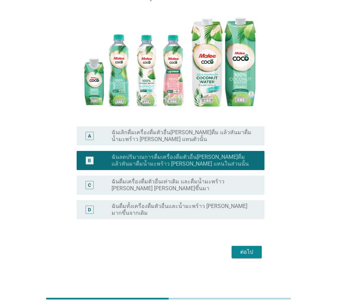
click at [242, 249] on div "ต่อไป" at bounding box center [246, 252] width 19 height 8
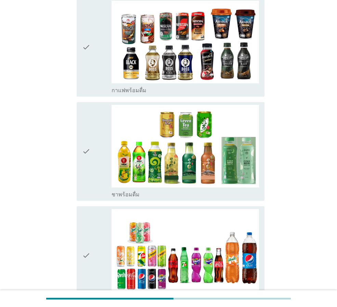
scroll to position [718, 0]
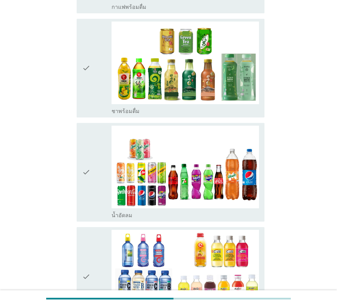
click at [88, 75] on icon "check" at bounding box center [86, 68] width 8 height 93
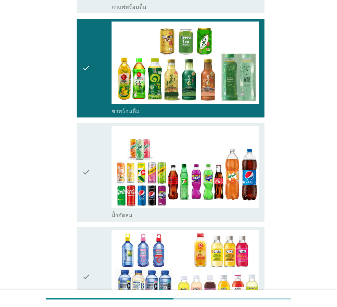
click at [94, 149] on div "check" at bounding box center [96, 172] width 29 height 93
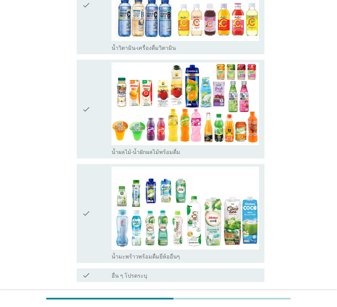
scroll to position [1026, 0]
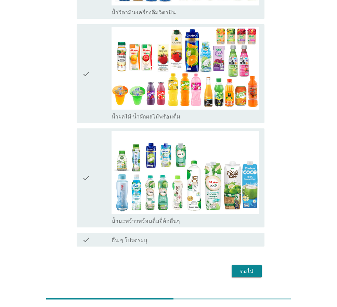
click at [249, 267] on div "ต่อไป" at bounding box center [246, 271] width 19 height 8
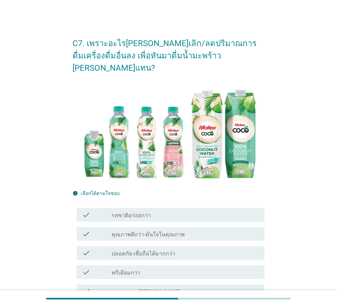
click at [177, 232] on label "คุณภาพดีกว่า-มั่นใจในคุณภาพ" at bounding box center [147, 235] width 73 height 7
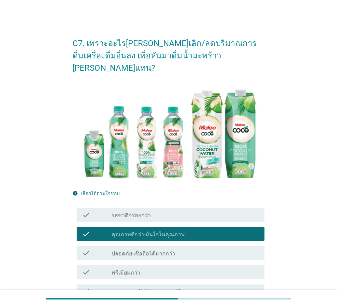
click at [168, 211] on div "check_box_outline_blank รสชาติอร่อยกว่า" at bounding box center [184, 215] width 147 height 8
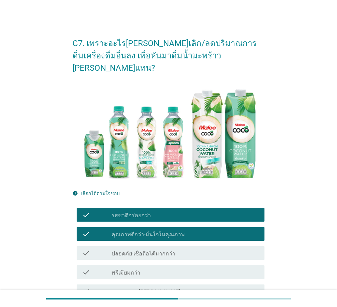
click at [158, 251] on label "ปลอดภัย-เชื่อถือได้มากกว่า" at bounding box center [143, 254] width 64 height 7
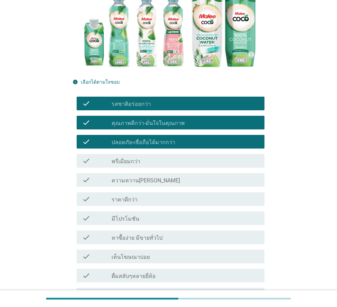
scroll to position [173, 0]
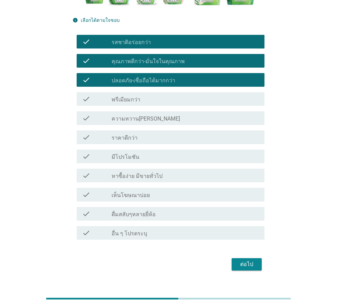
click at [241, 261] on div "ต่อไป" at bounding box center [246, 265] width 19 height 8
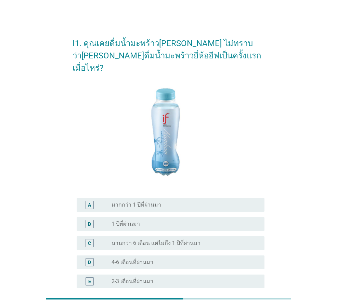
click at [158, 221] on div "radio_button_unchecked 1 ปีที่ผ่านมา" at bounding box center [182, 224] width 142 height 7
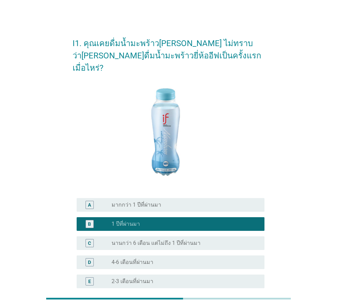
click at [154, 202] on label "มากกว่า 1 ปีที่ผ่านมา" at bounding box center [136, 205] width 50 height 7
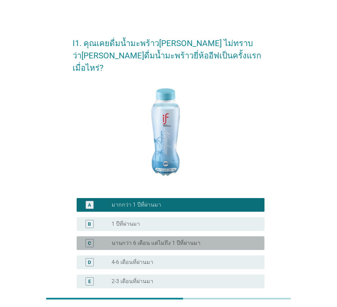
click at [155, 240] on label "นานกว่า 6 เดือน แต่ไม่ถึง 1 ปีที่ผ่านมา" at bounding box center [155, 243] width 89 height 7
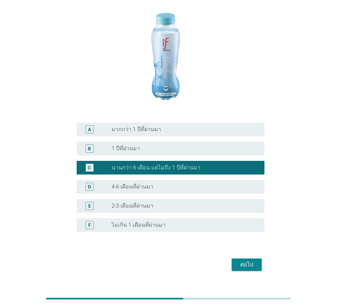
scroll to position [76, 0]
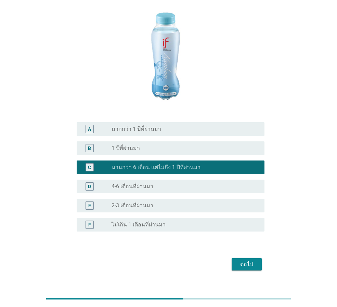
click at [251, 259] on button "ต่อไป" at bounding box center [247, 265] width 30 height 12
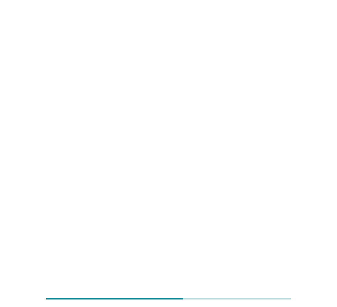
scroll to position [0, 0]
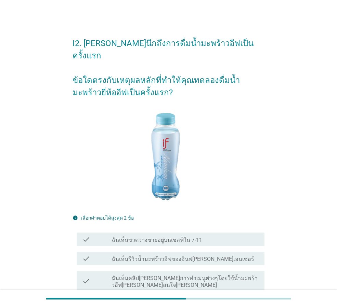
drag, startPoint x: 211, startPoint y: 227, endPoint x: 216, endPoint y: 226, distance: 5.3
click at [211, 236] on div "check_box_outline_blank ฉันเห็นขวดวางขายอยู่บนเชลฟ์ใน 7-11" at bounding box center [184, 240] width 147 height 8
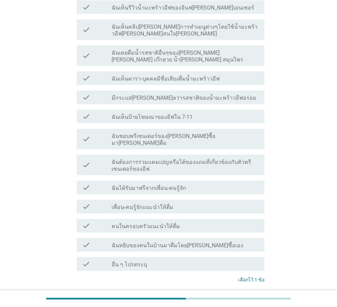
scroll to position [286, 0]
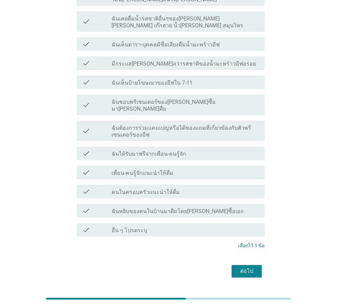
click at [240, 267] on div "ต่อไป" at bounding box center [246, 271] width 19 height 8
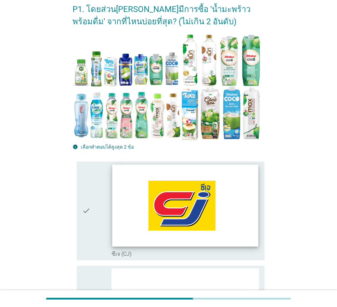
scroll to position [205, 0]
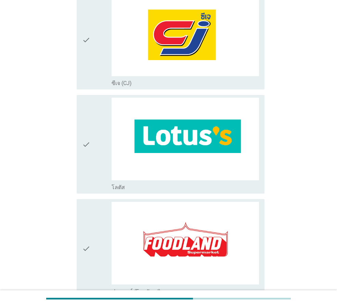
click at [98, 158] on div "check" at bounding box center [96, 144] width 29 height 93
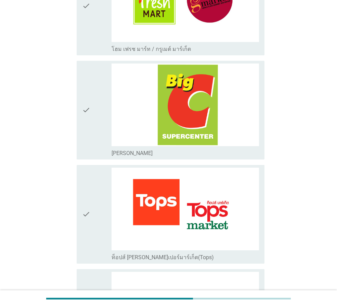
scroll to position [581, 0]
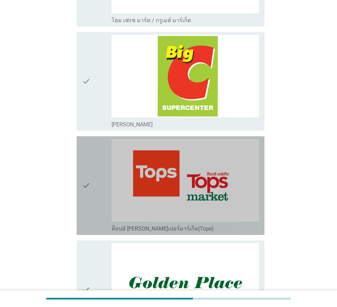
click at [98, 203] on div "check" at bounding box center [96, 185] width 29 height 93
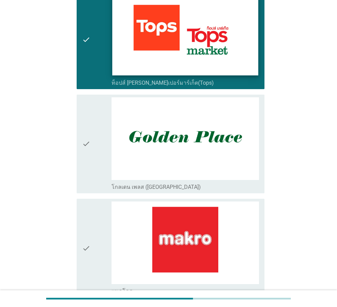
scroll to position [821, 0]
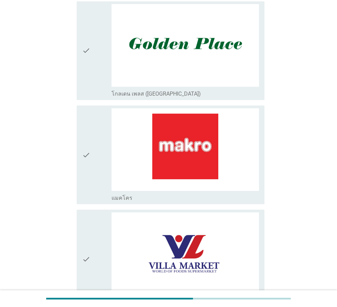
click at [95, 75] on div "check" at bounding box center [96, 50] width 29 height 93
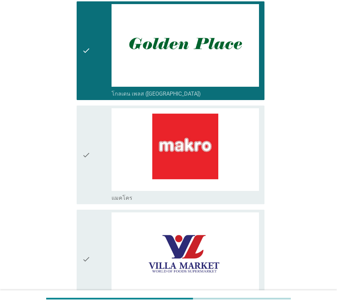
click at [102, 233] on div "check" at bounding box center [96, 259] width 29 height 93
